Goal: Task Accomplishment & Management: Use online tool/utility

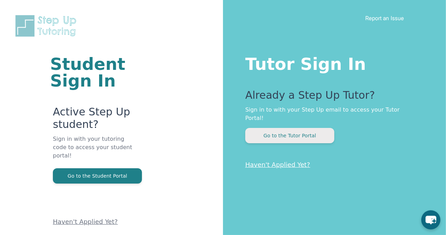
click at [310, 128] on button "Go to the Tutor Portal" at bounding box center [289, 135] width 89 height 15
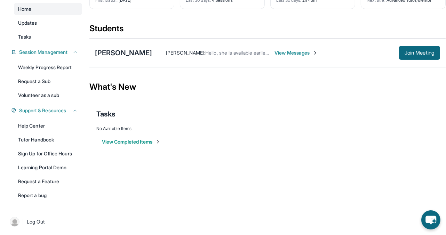
scroll to position [71, 0]
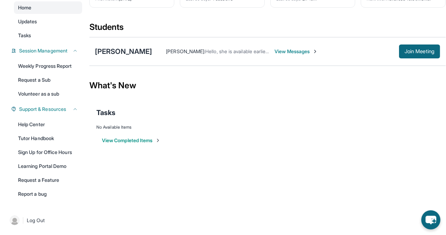
click at [295, 51] on span "View Messages" at bounding box center [297, 51] width 44 height 7
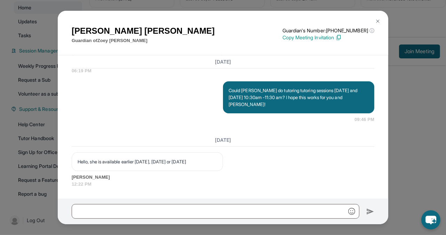
scroll to position [4259, 0]
click at [380, 22] on img at bounding box center [378, 21] width 6 height 6
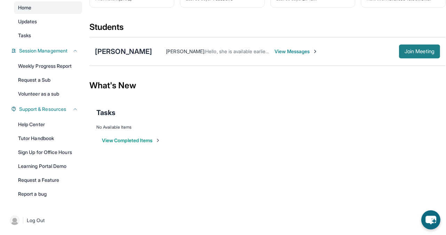
click at [418, 51] on span "Join Meeting" at bounding box center [420, 51] width 30 height 4
click at [60, 152] on link "Sign Up for Office Hours" at bounding box center [48, 152] width 68 height 13
